Goal: Task Accomplishment & Management: Use online tool/utility

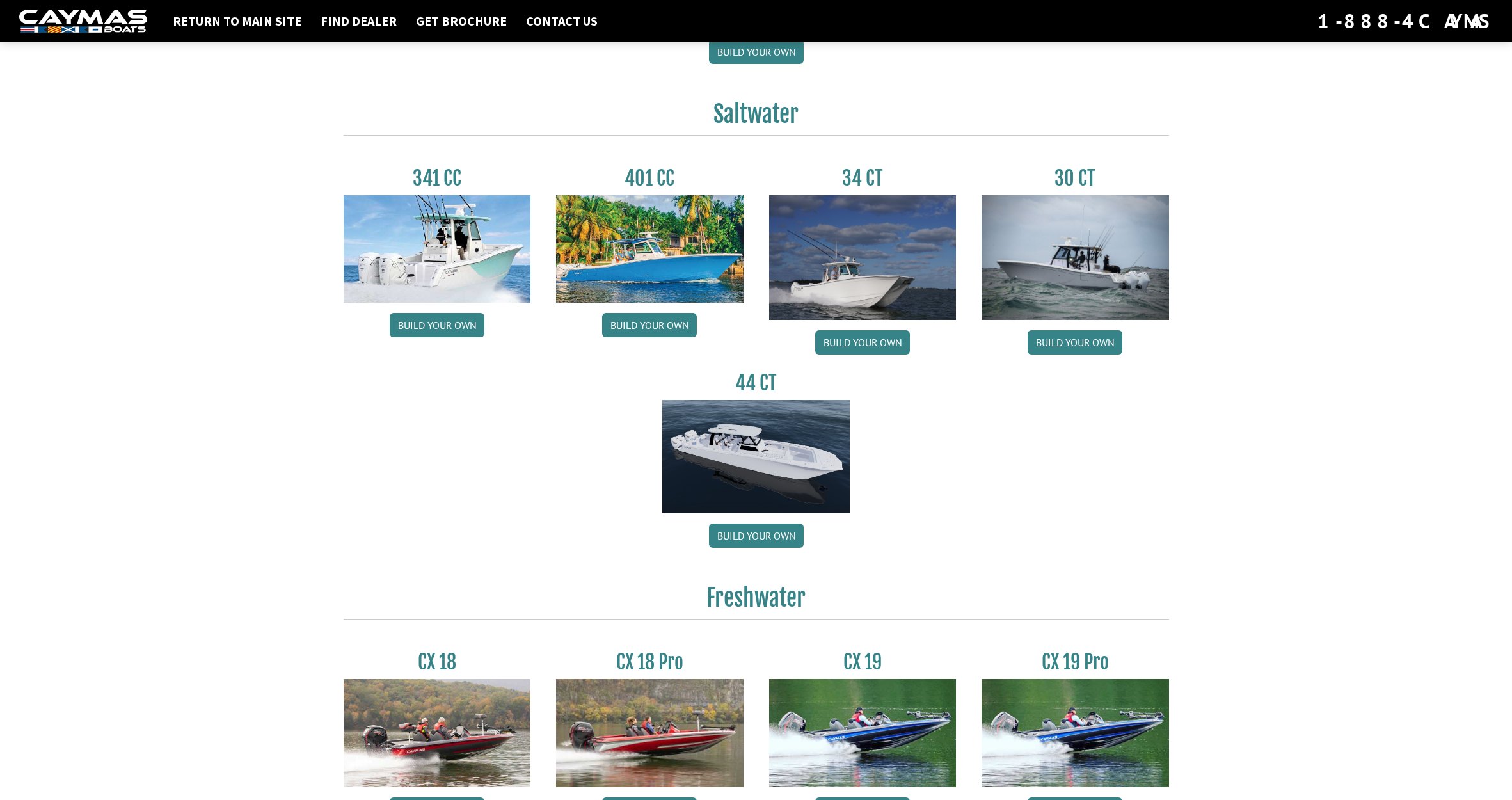
scroll to position [563, 0]
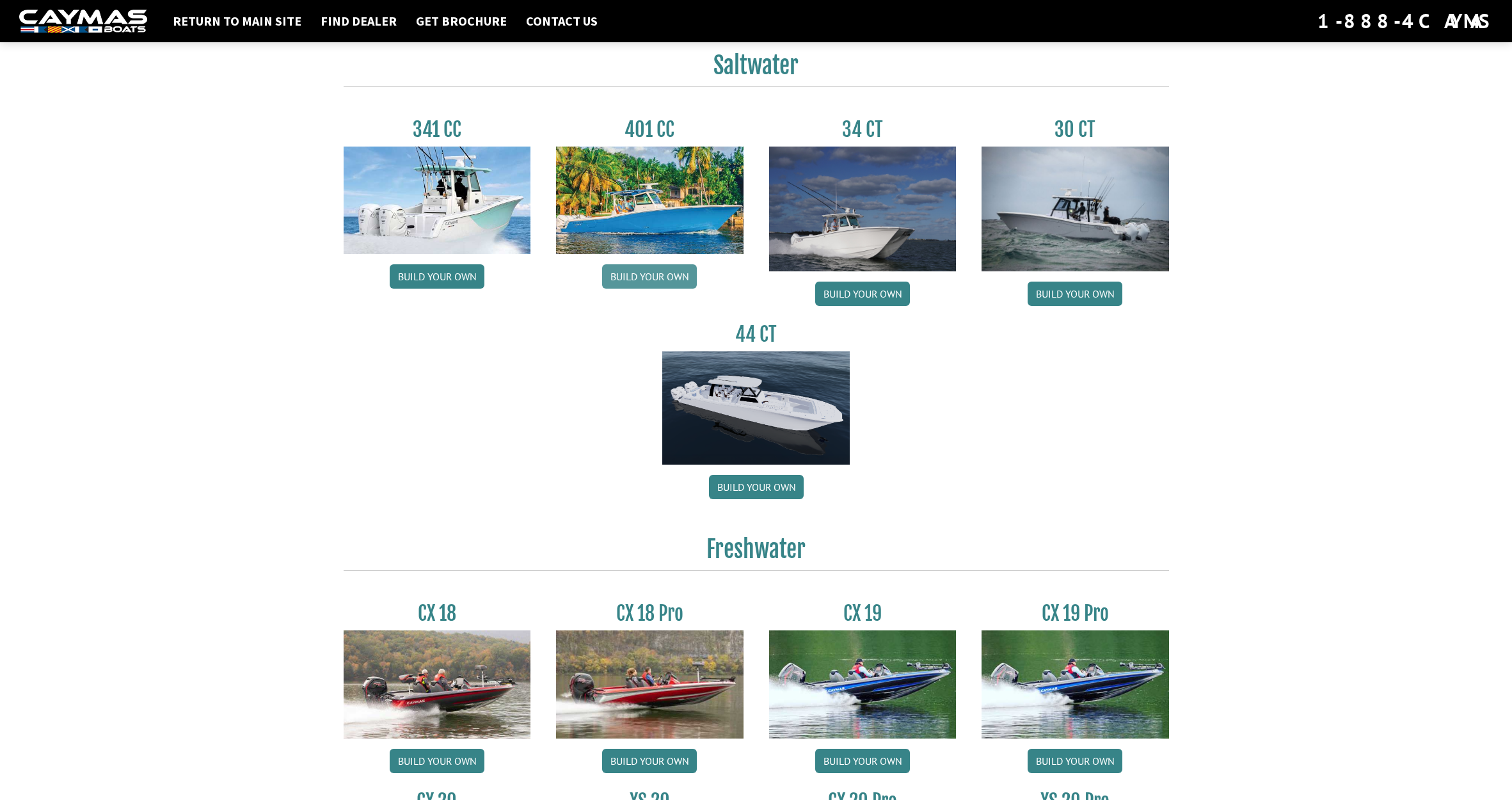
click at [659, 273] on link "Build your own" at bounding box center [650, 276] width 95 height 24
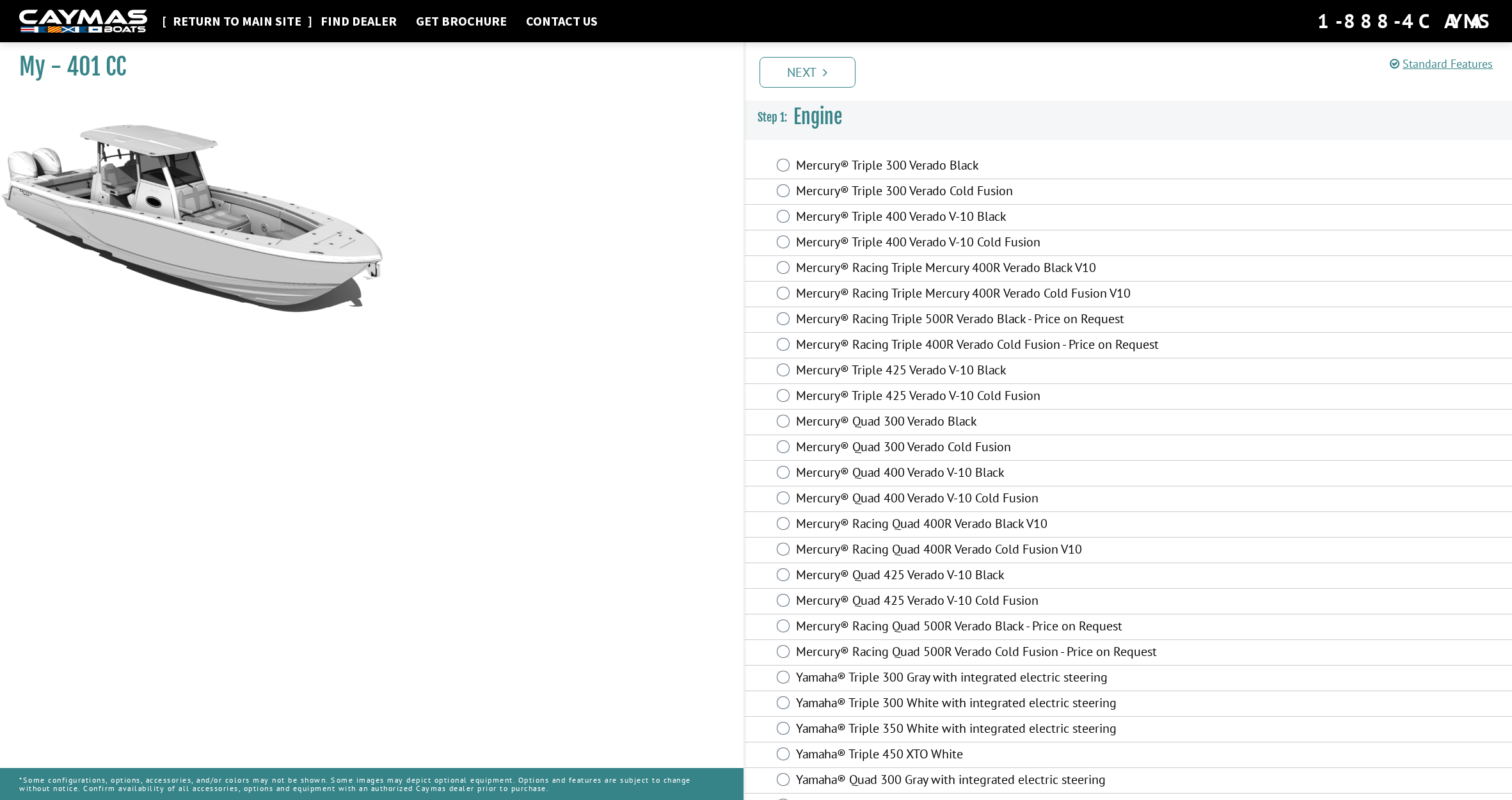
click at [234, 24] on link "Return to main site" at bounding box center [237, 21] width 142 height 17
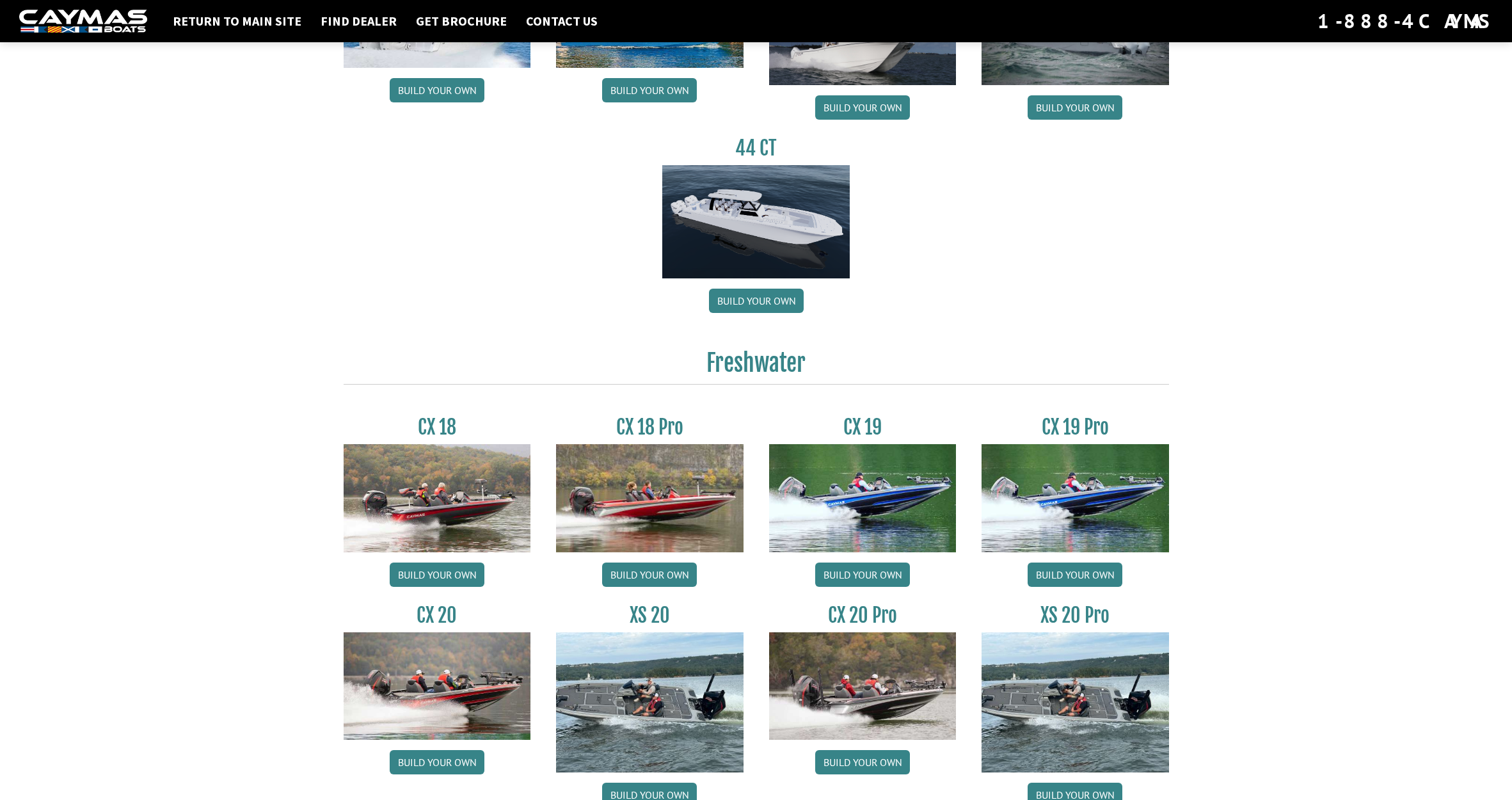
scroll to position [588, 0]
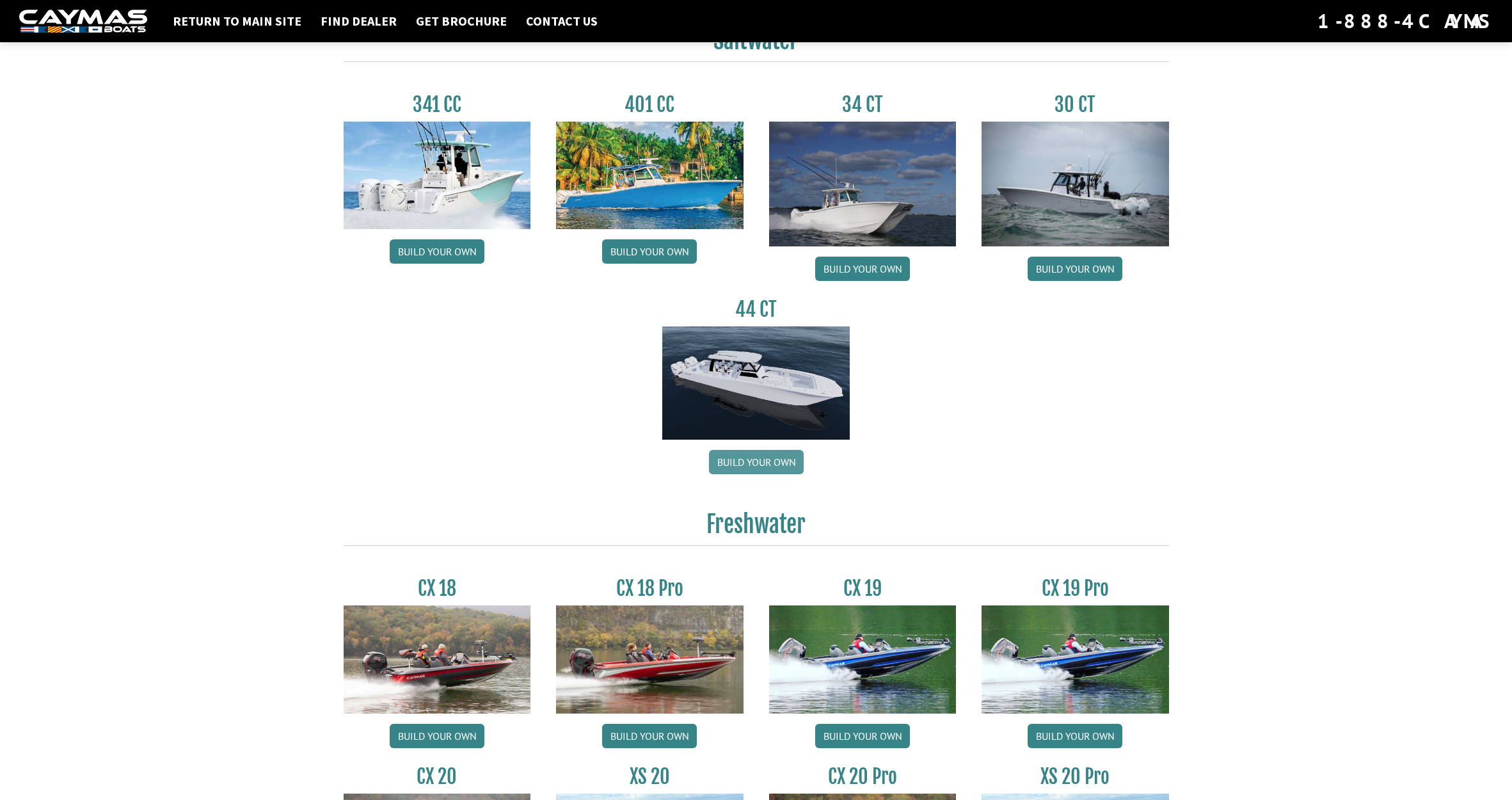
click at [754, 465] on link "Build your own" at bounding box center [756, 462] width 95 height 24
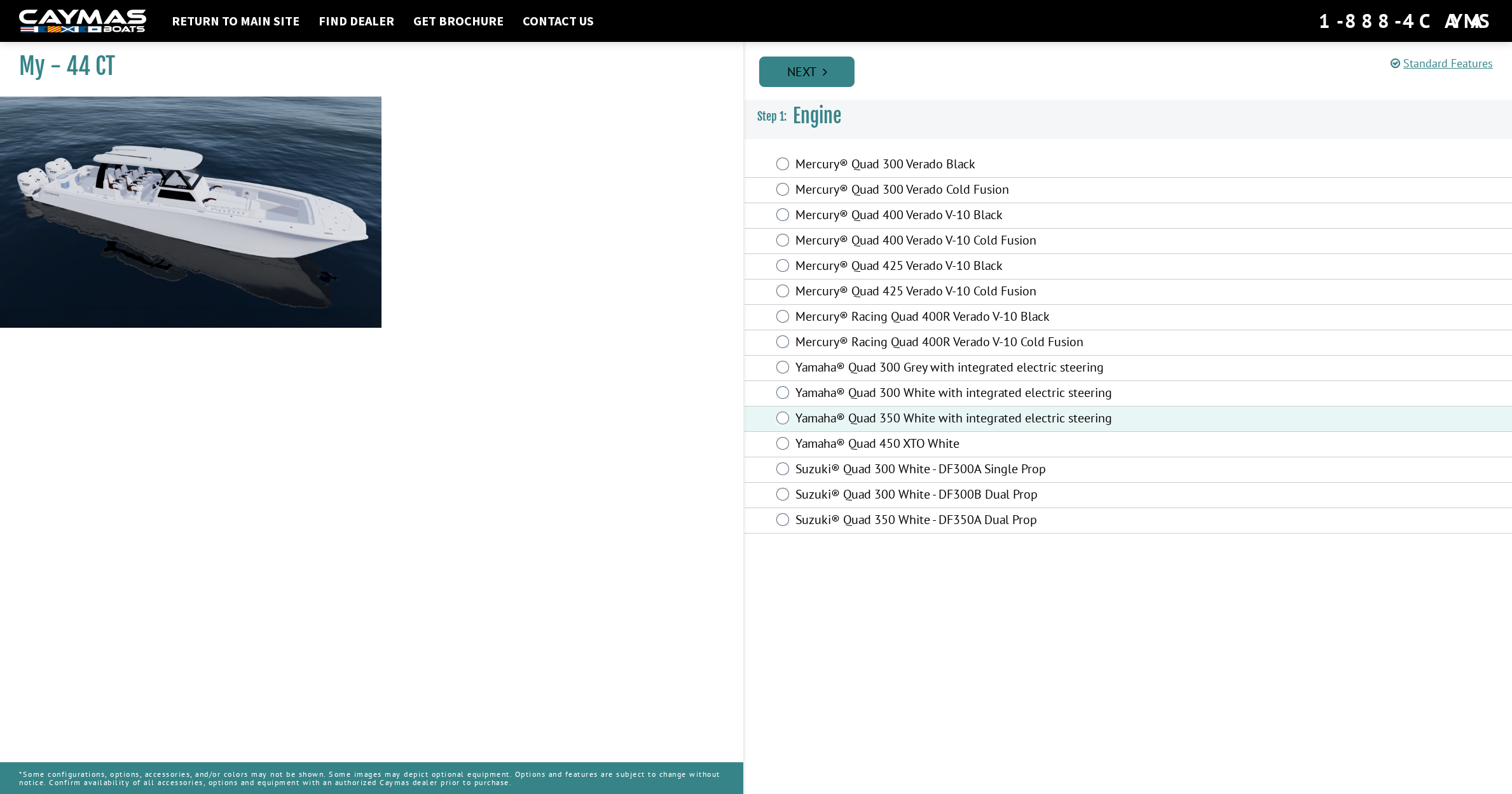
click at [797, 76] on link "Next" at bounding box center [807, 72] width 96 height 30
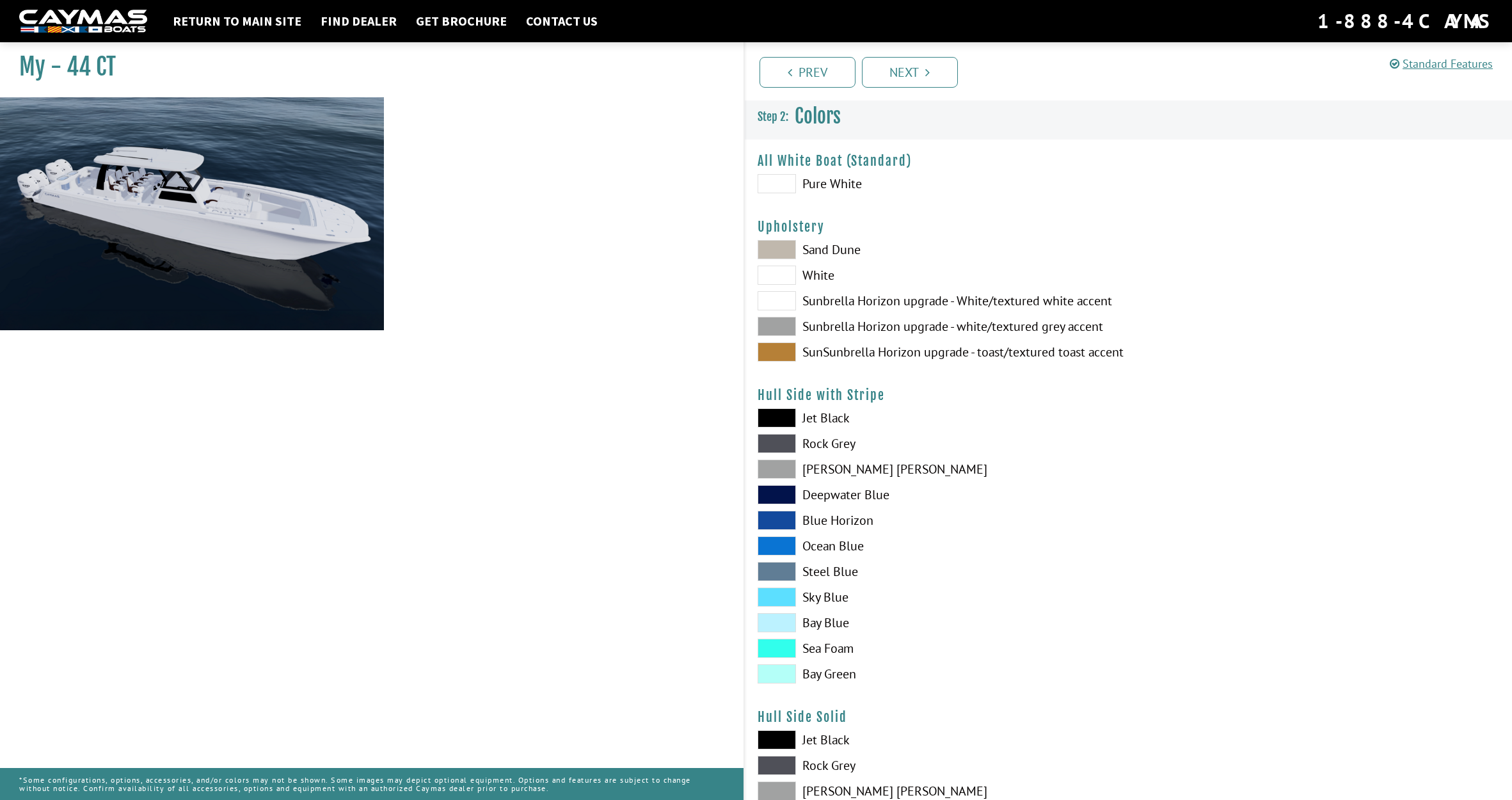
click at [777, 250] on span at bounding box center [777, 250] width 38 height 20
click at [784, 353] on span at bounding box center [777, 352] width 38 height 20
click at [779, 255] on span at bounding box center [777, 250] width 38 height 20
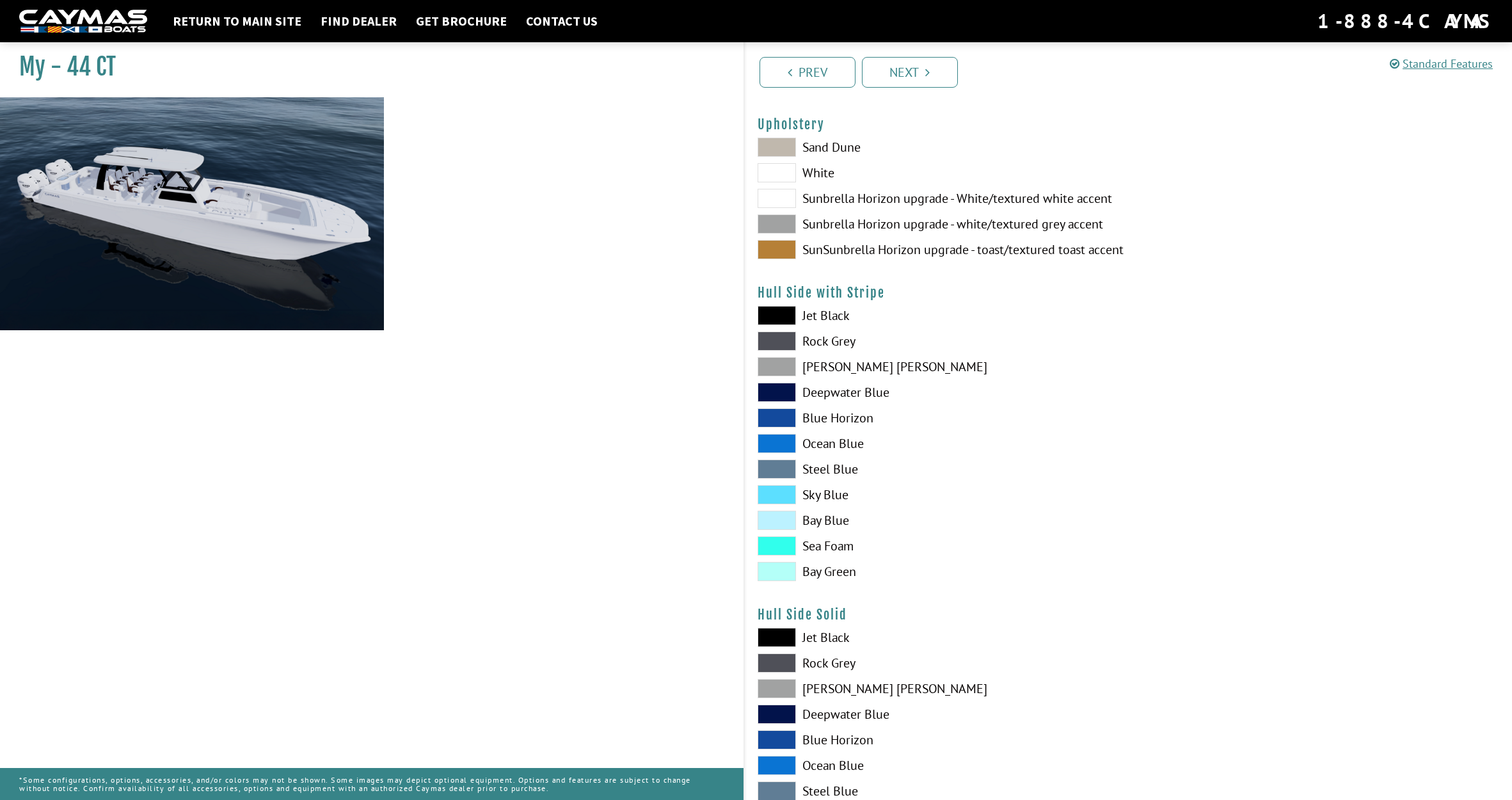
scroll to position [146, 0]
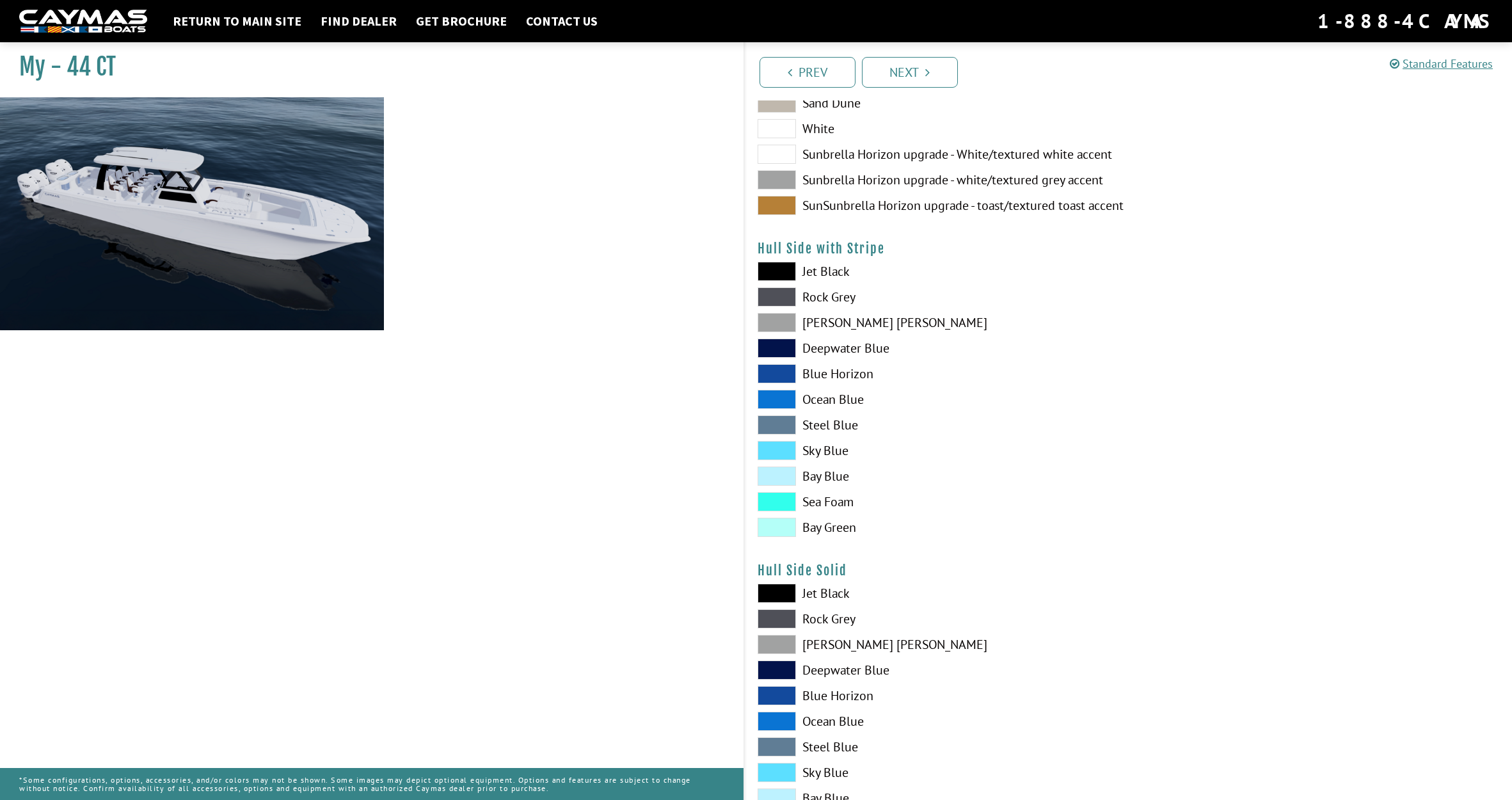
click at [781, 352] on span at bounding box center [777, 349] width 38 height 20
click at [777, 668] on span at bounding box center [777, 670] width 38 height 20
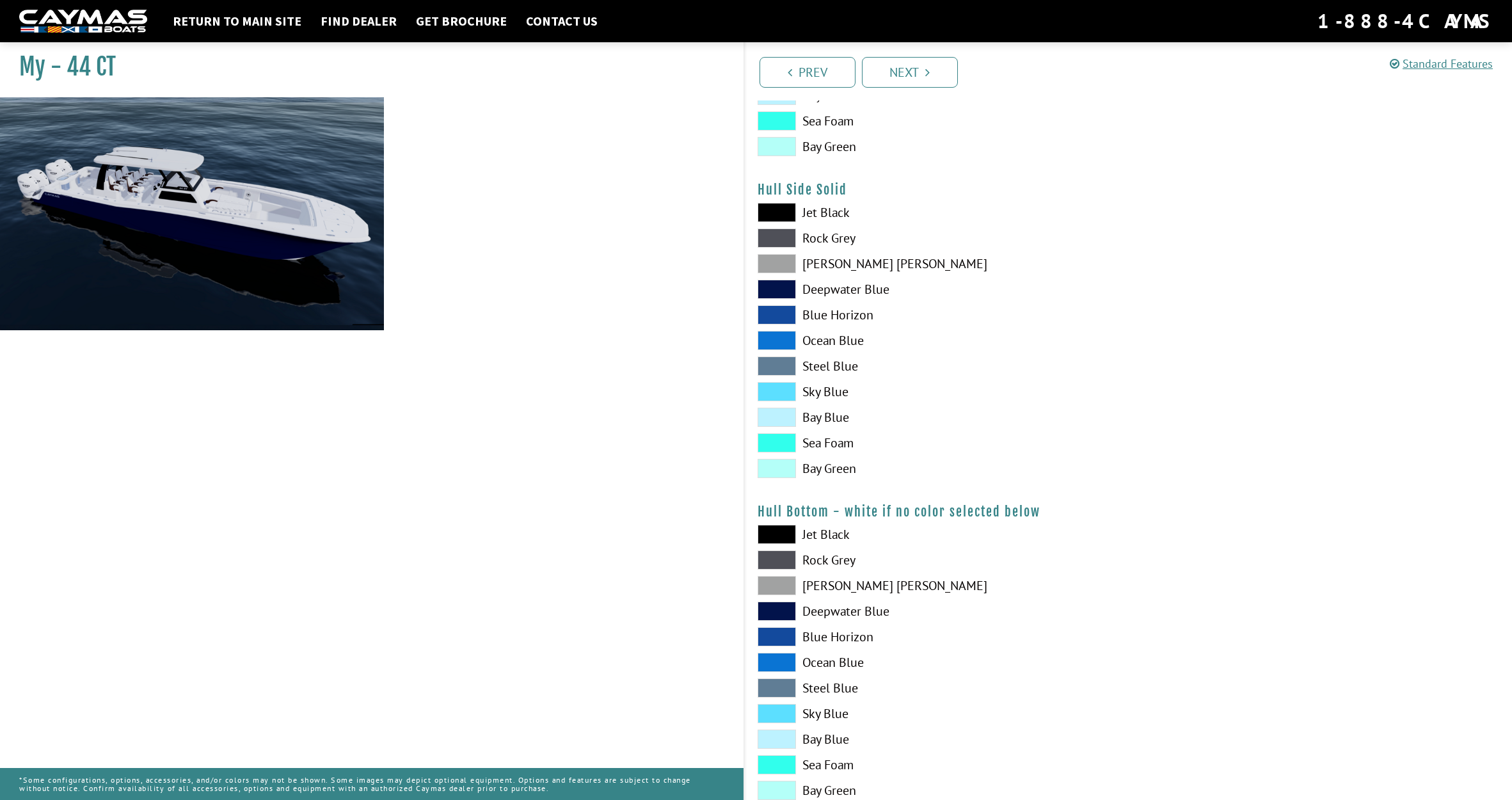
scroll to position [568, 0]
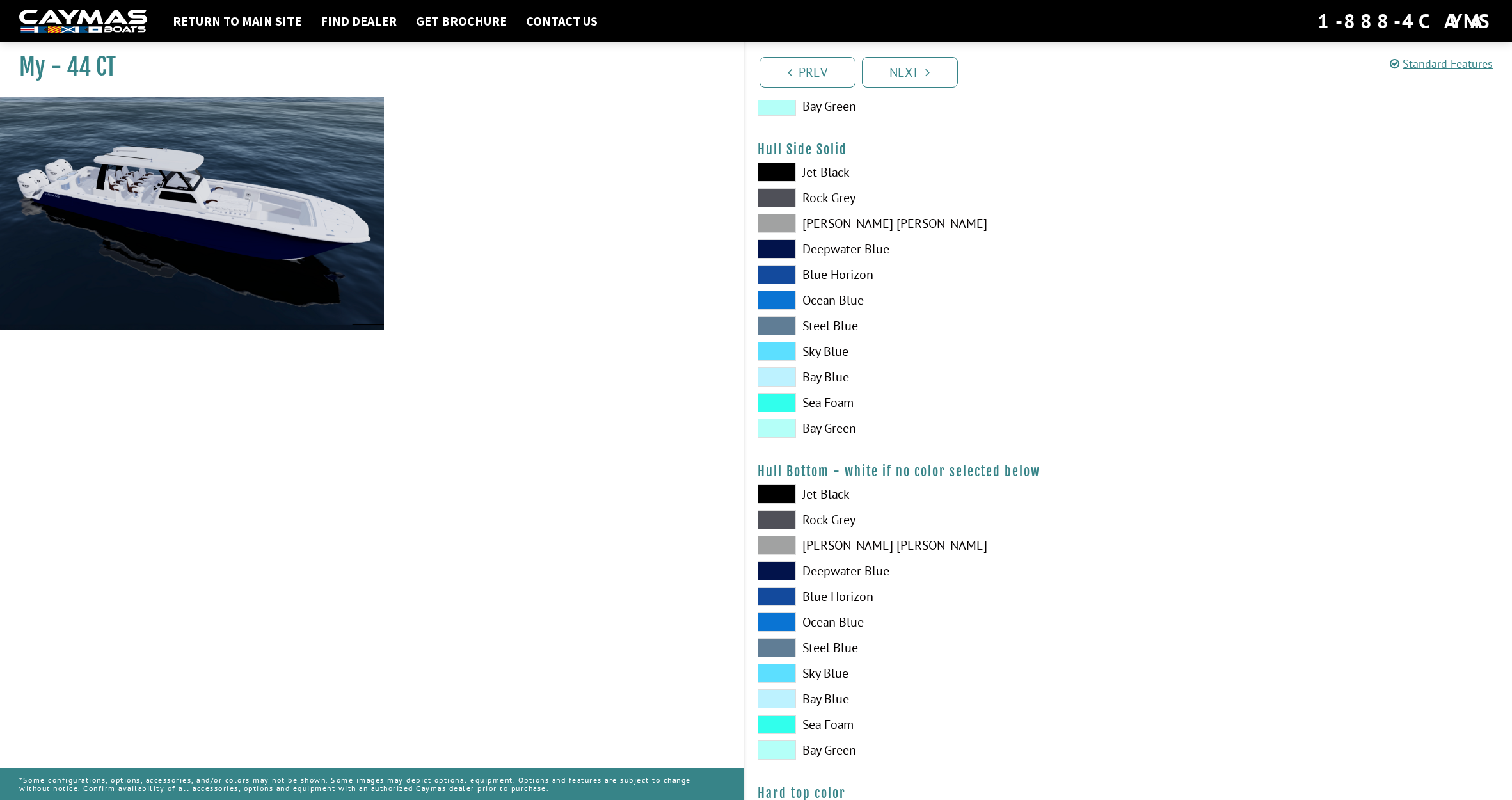
click at [781, 572] on span at bounding box center [777, 571] width 38 height 20
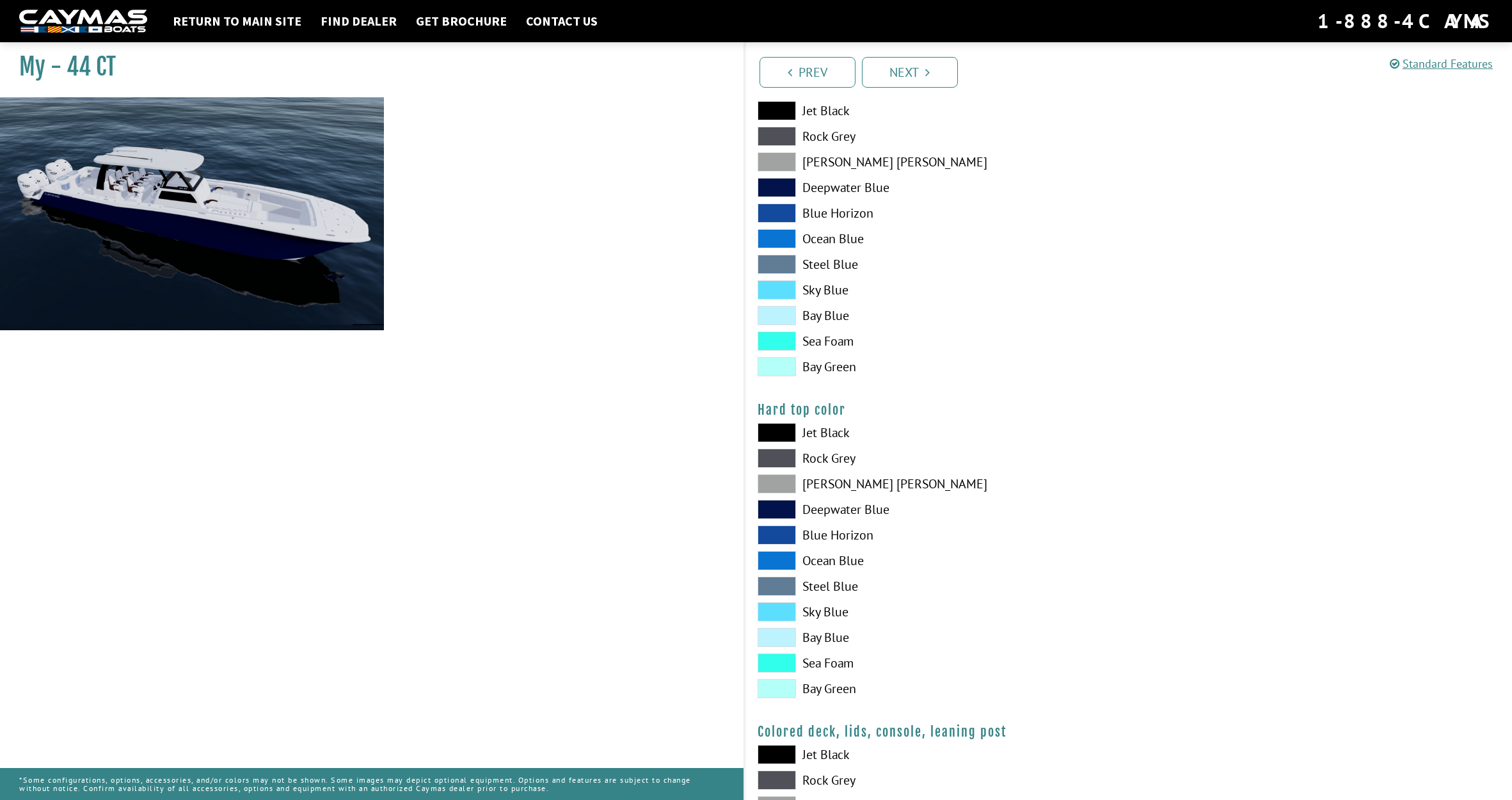
scroll to position [975, 0]
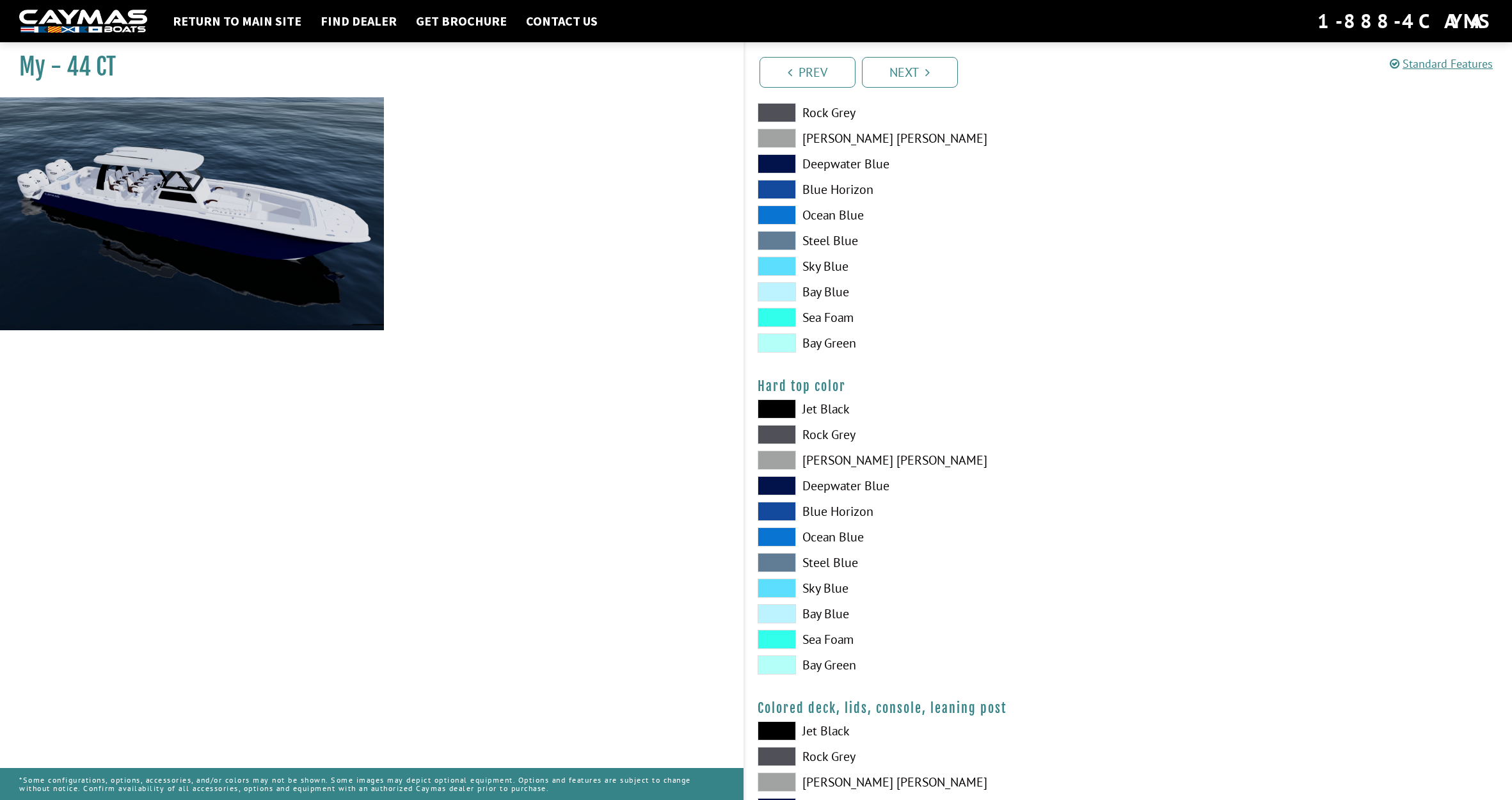
click at [777, 458] on span at bounding box center [777, 460] width 38 height 20
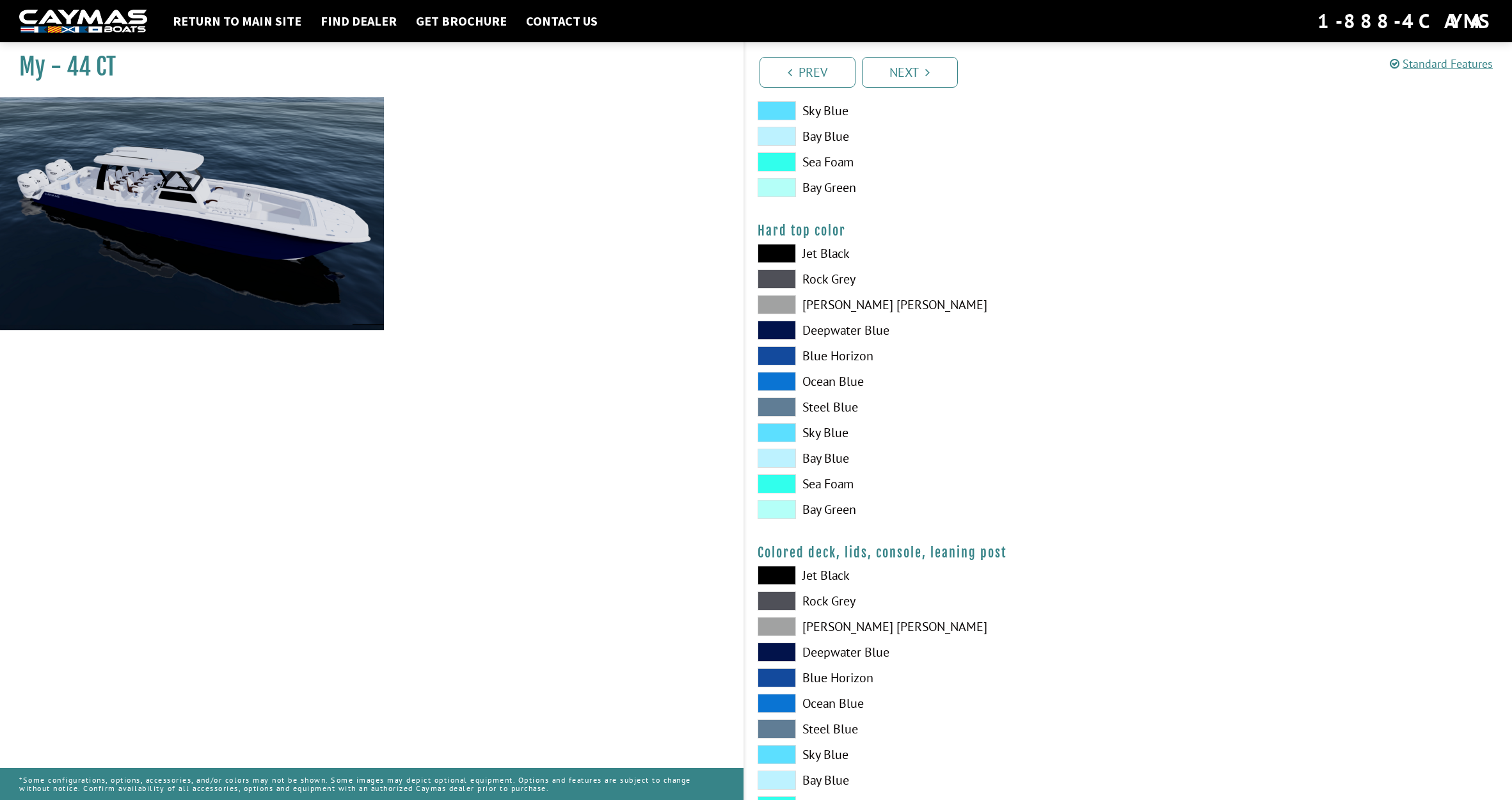
scroll to position [1209, 0]
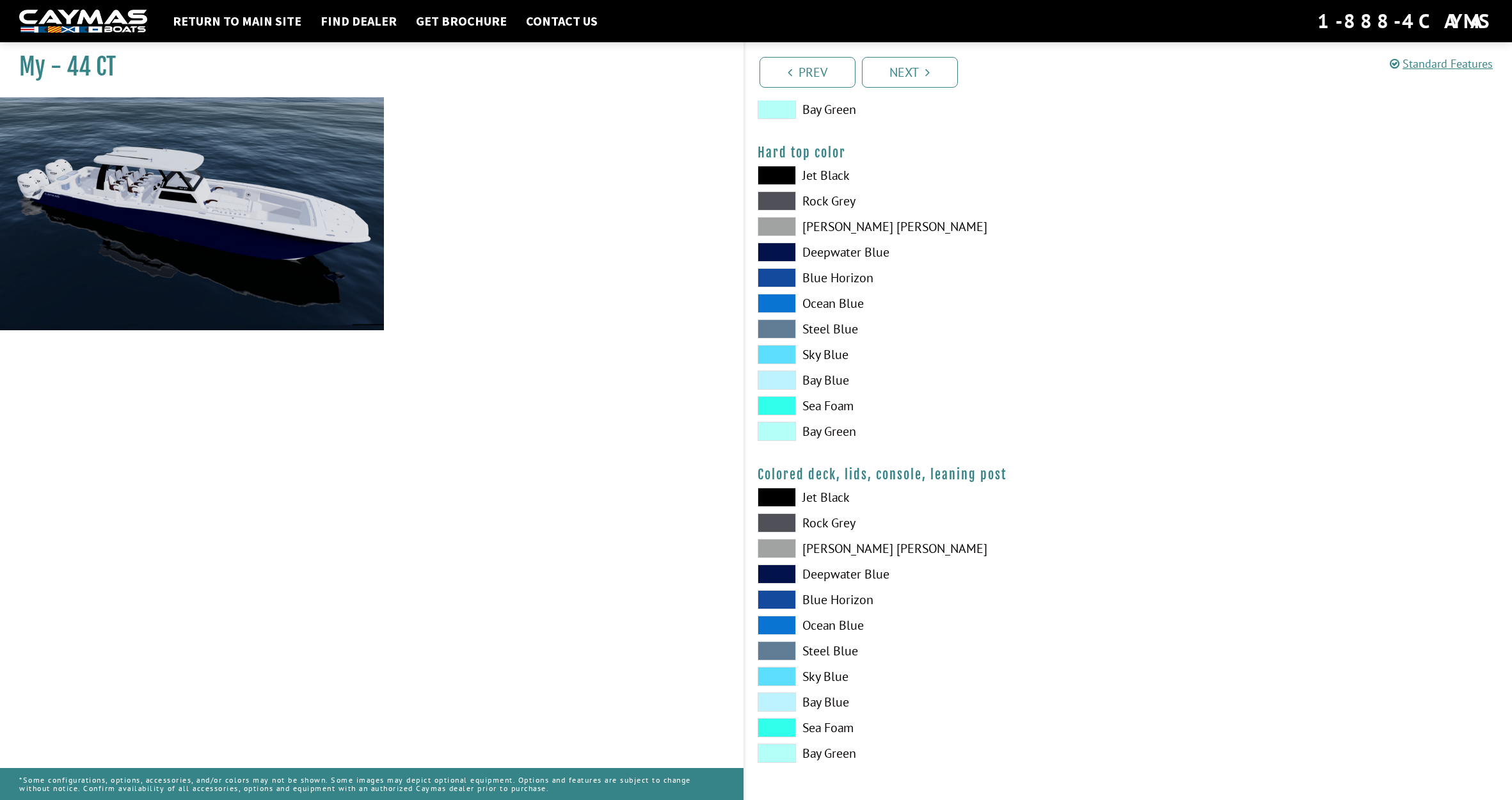
click at [789, 549] on span at bounding box center [777, 549] width 38 height 20
click at [884, 77] on link "Next" at bounding box center [910, 73] width 96 height 31
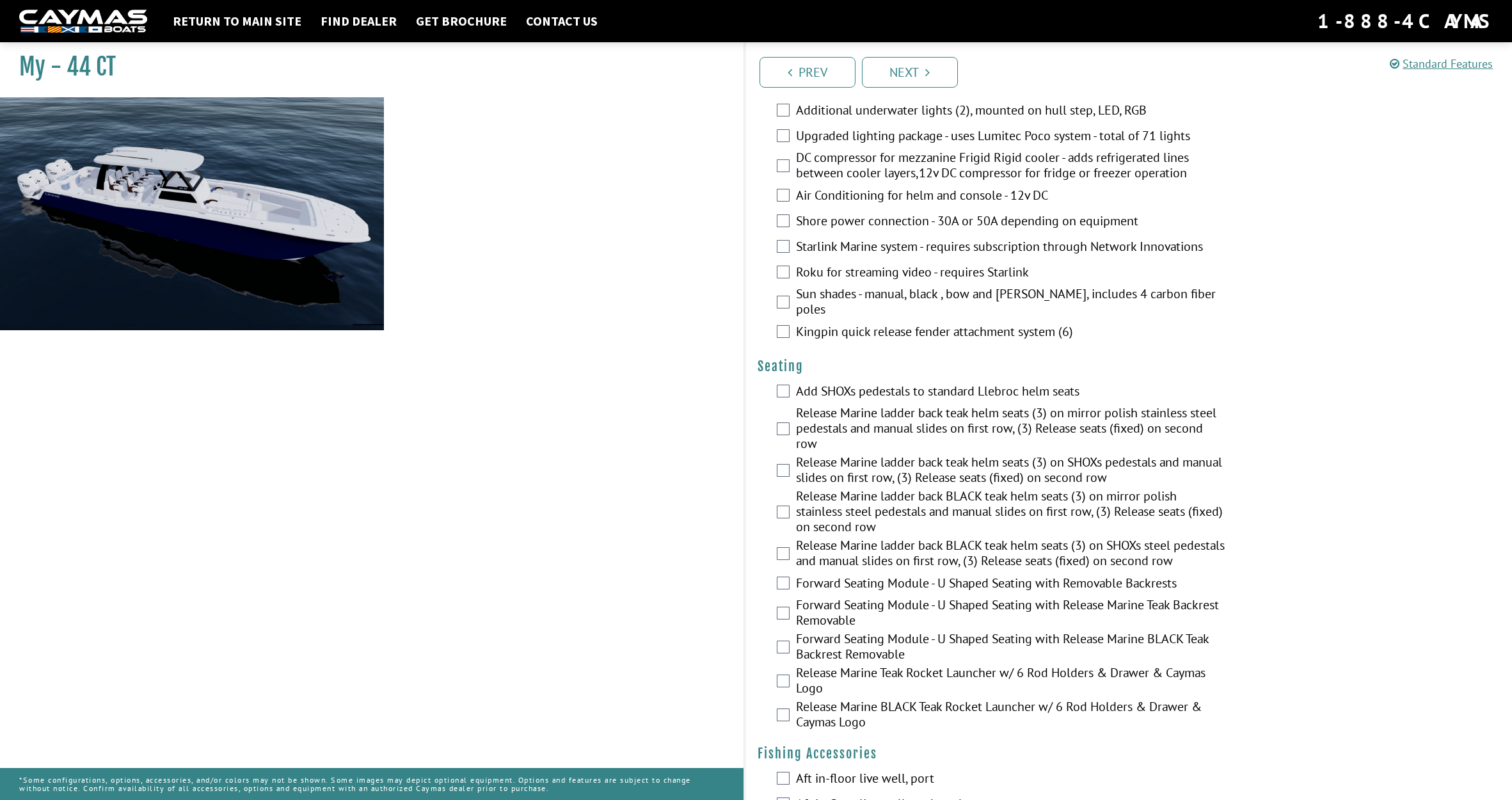
scroll to position [0, 0]
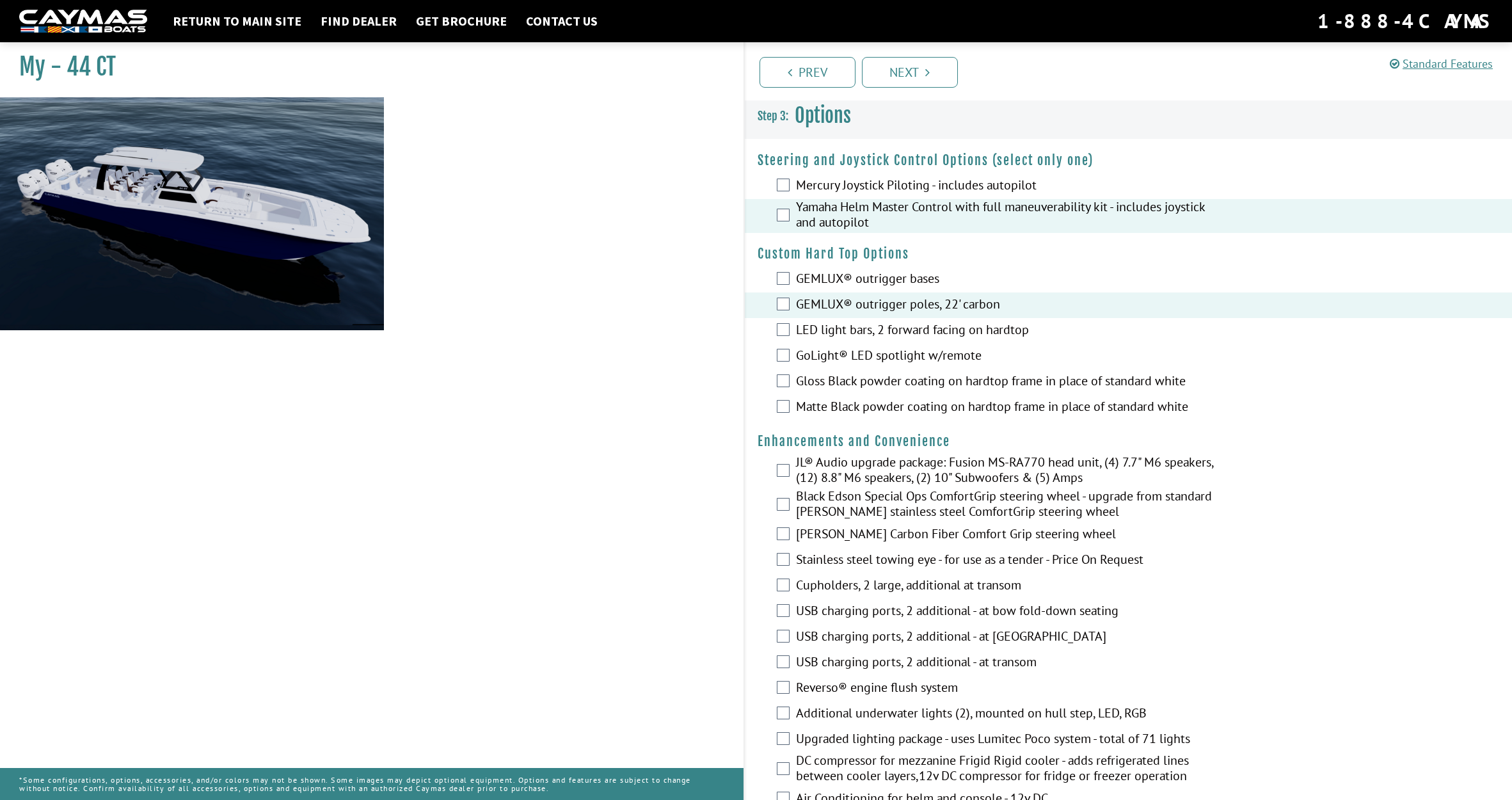
click at [784, 285] on div "GEMLUX® outrigger bases" at bounding box center [1129, 280] width 768 height 26
